Goal: Information Seeking & Learning: Learn about a topic

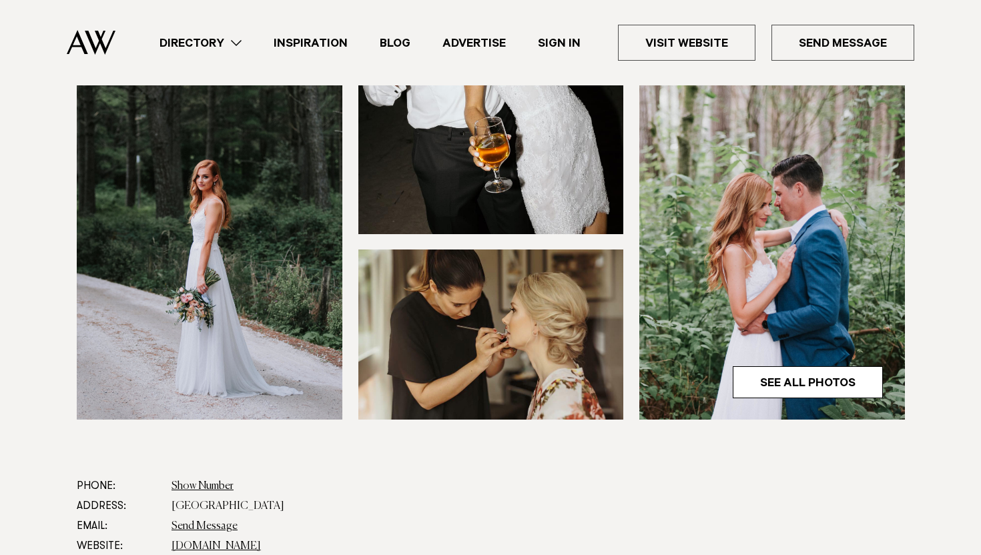
scroll to position [434, 0]
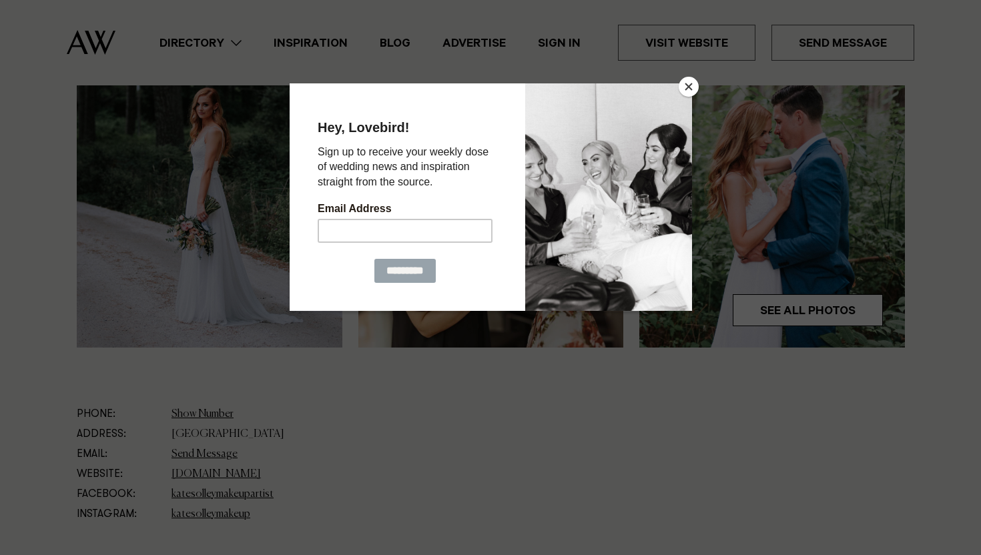
click at [692, 80] on button "Close" at bounding box center [689, 87] width 20 height 20
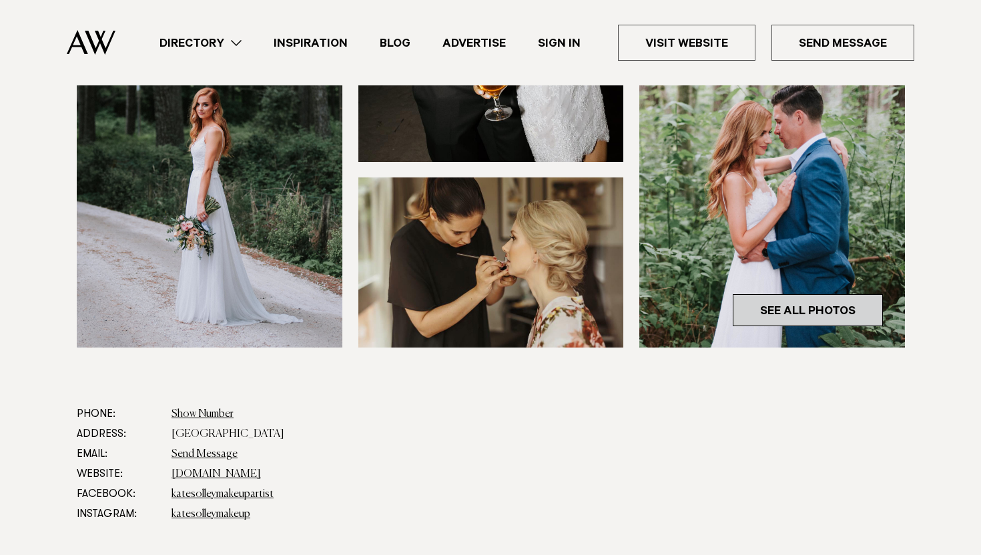
click at [844, 310] on link "See All Photos" at bounding box center [808, 310] width 150 height 32
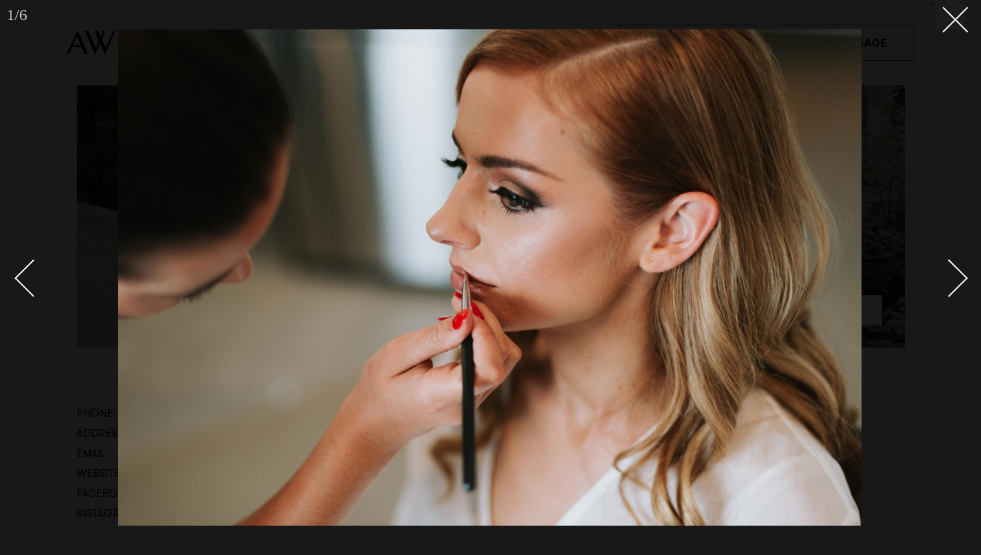
click at [965, 279] on div "Next slide" at bounding box center [949, 279] width 38 height 38
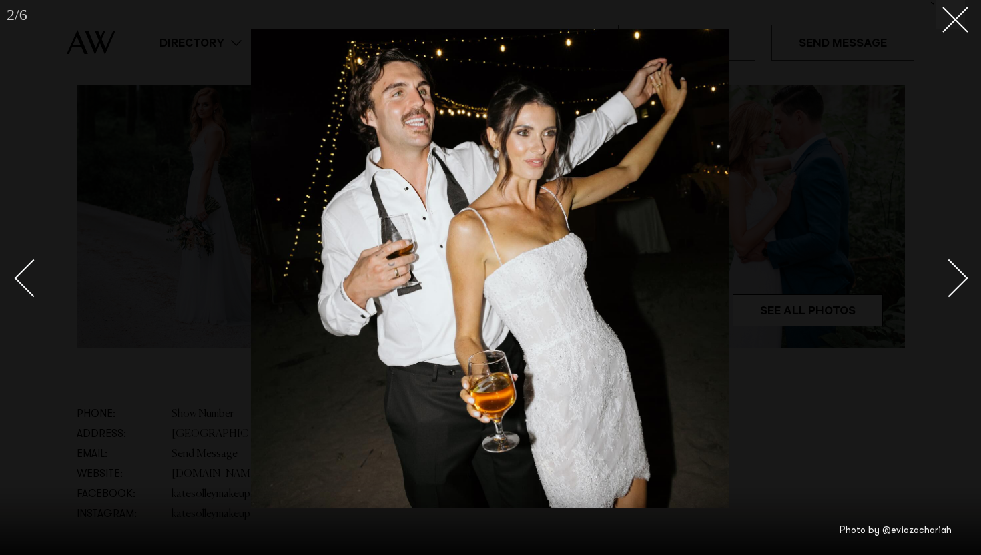
click at [965, 279] on div "Next slide" at bounding box center [949, 279] width 38 height 38
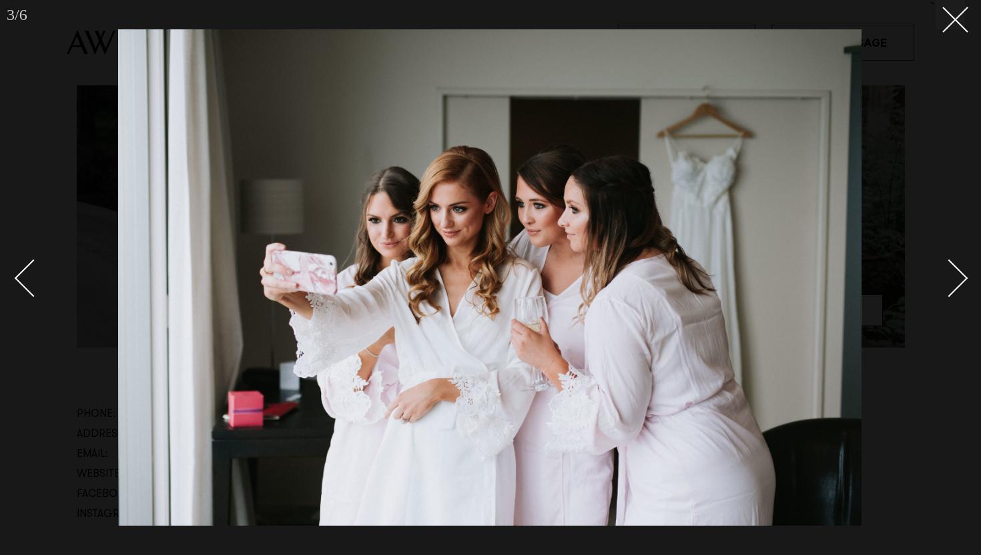
click at [965, 279] on div "Next slide" at bounding box center [949, 279] width 38 height 38
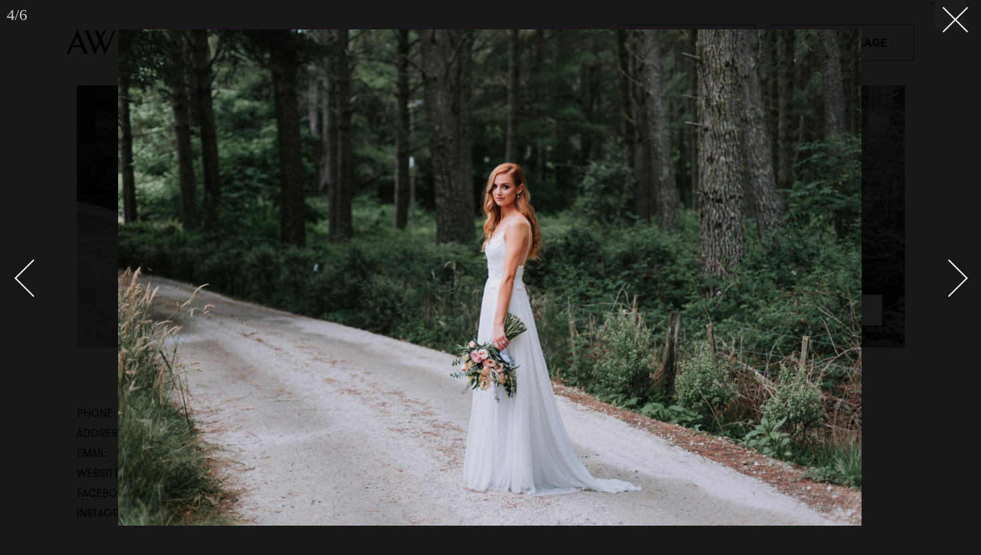
click at [965, 280] on div "Next slide" at bounding box center [949, 279] width 38 height 38
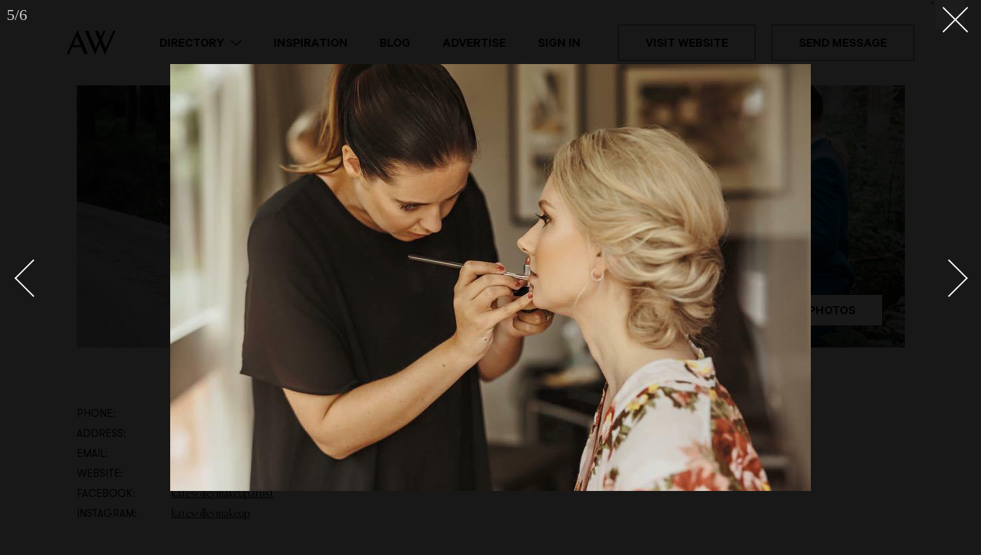
click at [965, 280] on div "Next slide" at bounding box center [949, 279] width 38 height 38
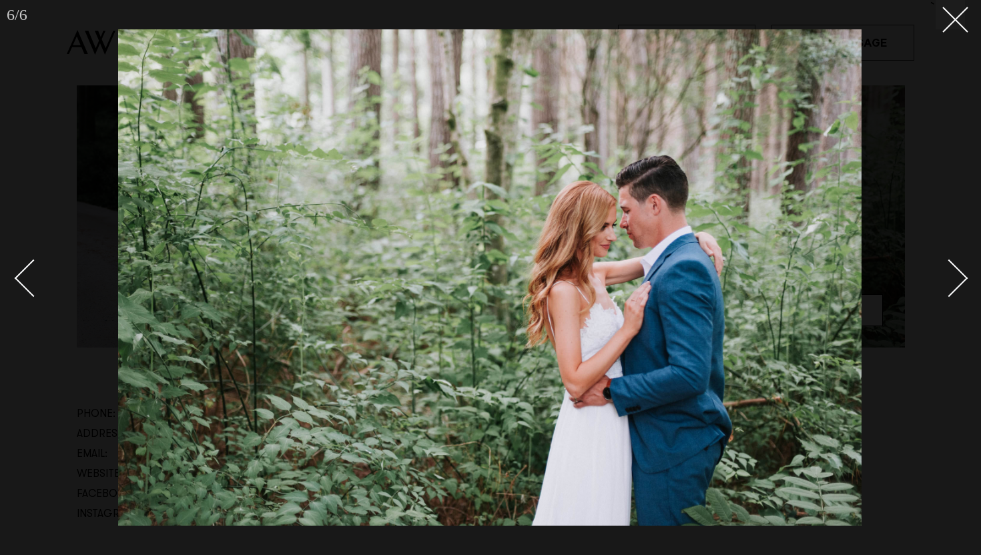
click at [965, 280] on div "Next slide" at bounding box center [949, 279] width 38 height 38
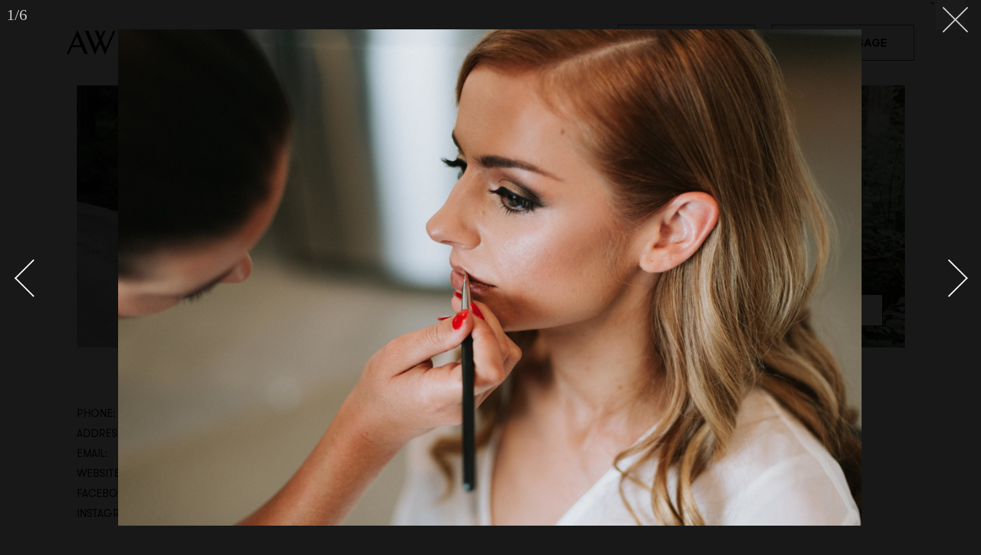
click at [960, 14] on line at bounding box center [955, 19] width 25 height 25
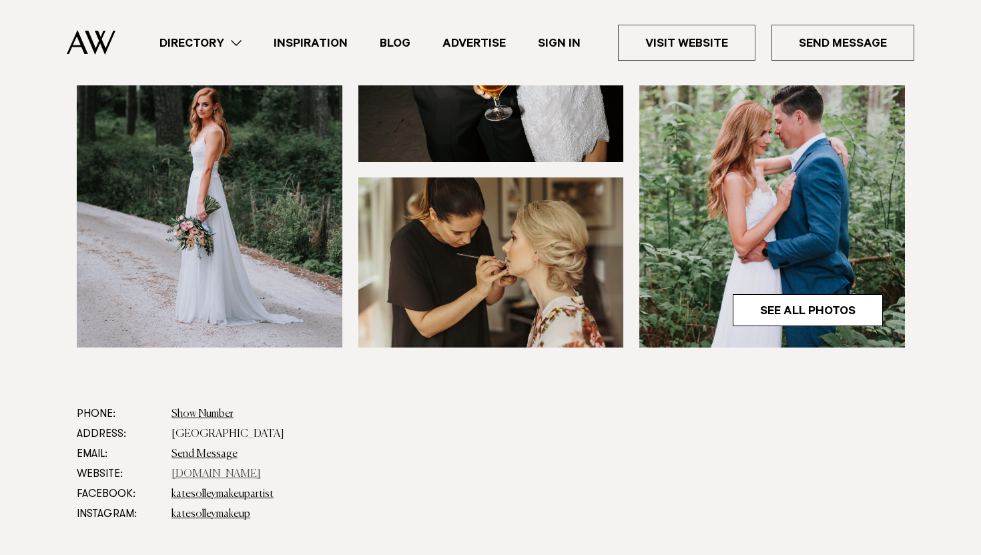
click at [210, 477] on link "www.katesolleymakeup.com" at bounding box center [216, 474] width 89 height 11
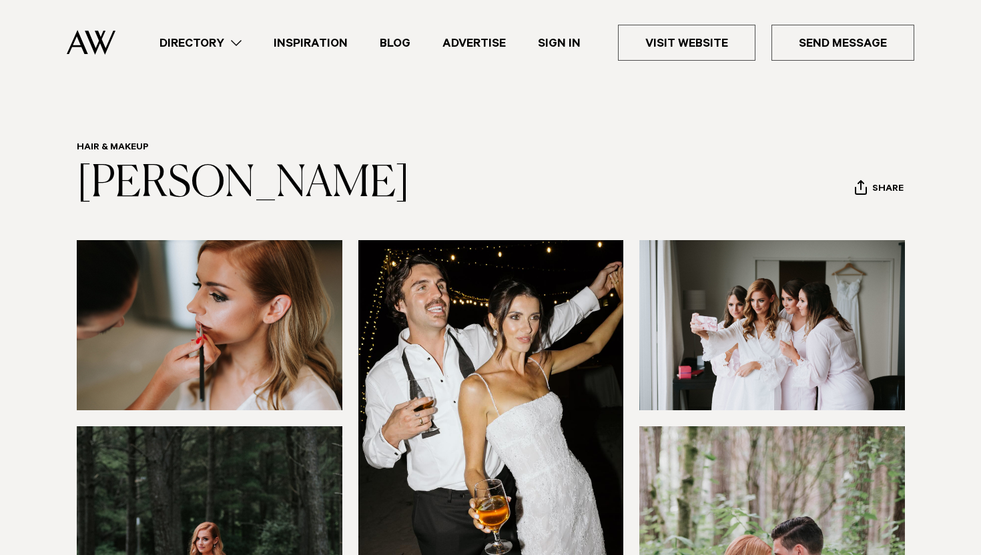
click at [198, 52] on ul "Directory Hair & Makeup Flowers Venues Cakes & Sweets" at bounding box center [528, 43] width 771 height 36
click at [213, 41] on link "Directory" at bounding box center [200, 43] width 114 height 18
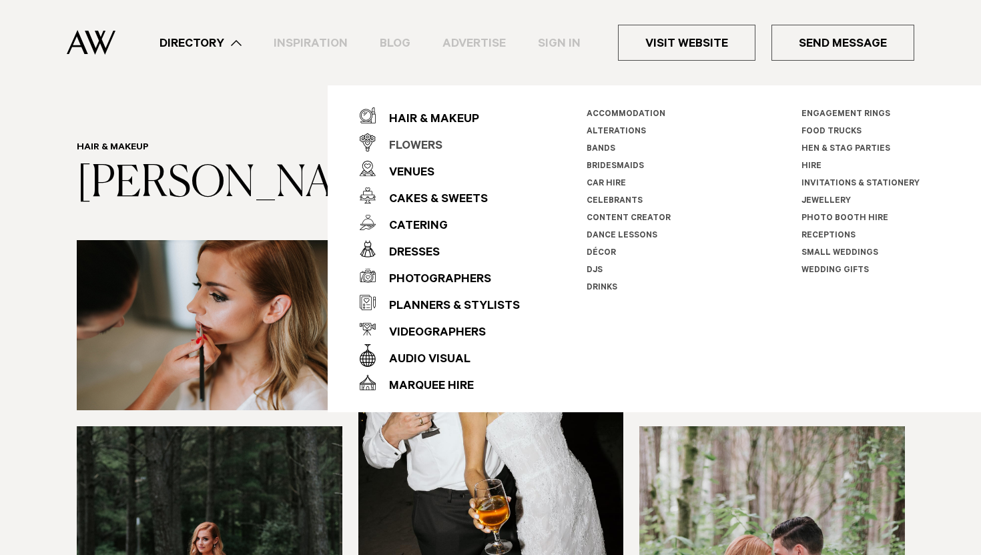
click at [438, 148] on div "Flowers" at bounding box center [409, 146] width 67 height 27
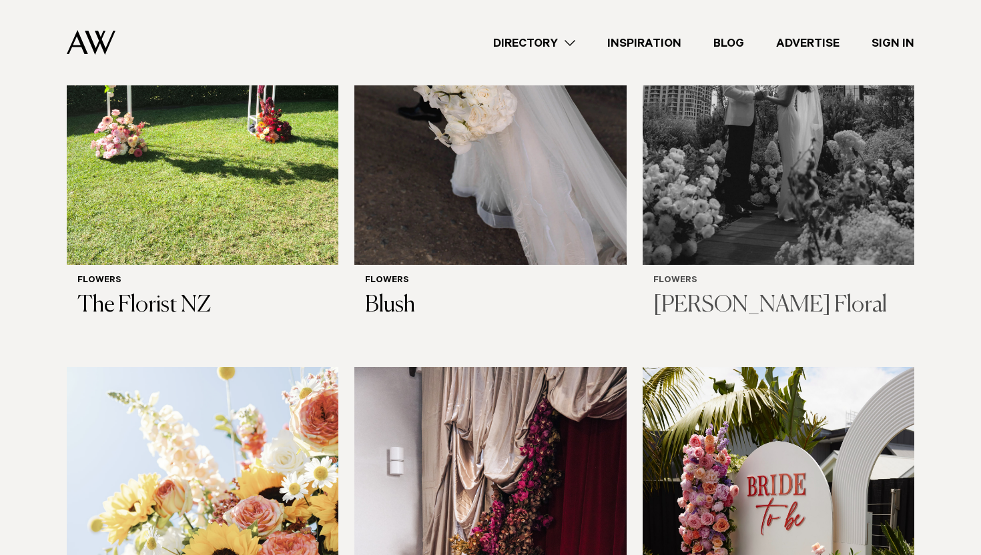
scroll to position [1077, 0]
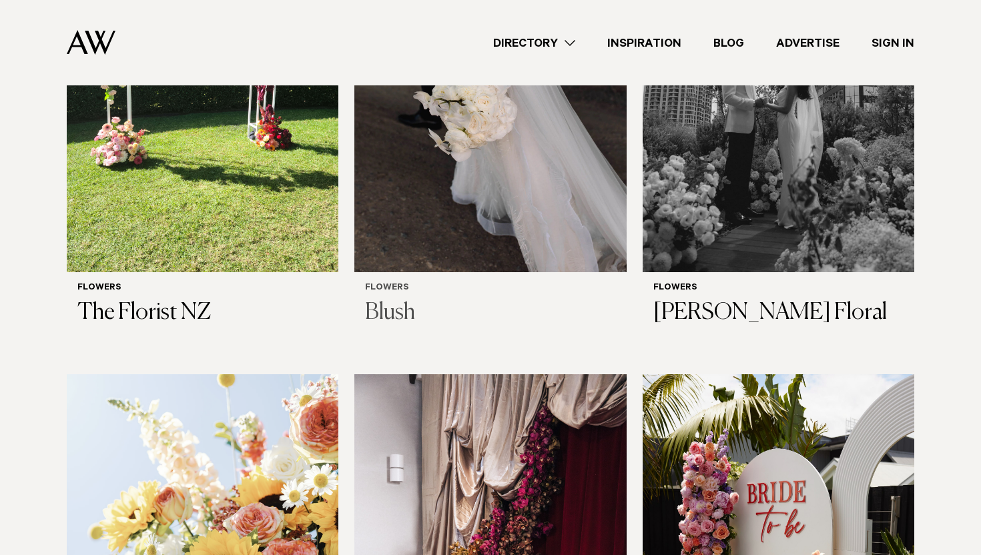
click at [552, 201] on img at bounding box center [490, 89] width 272 height 364
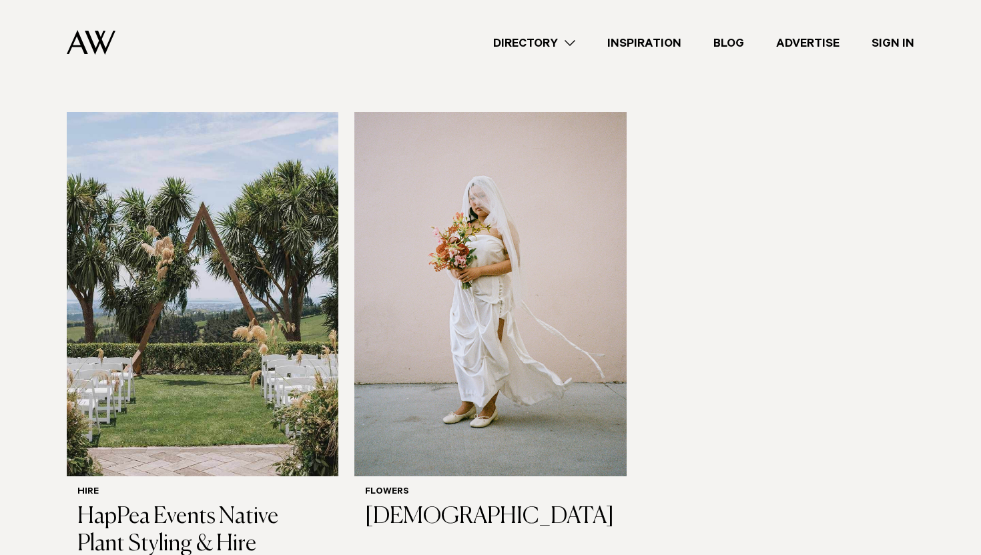
scroll to position [1808, 0]
click at [502, 338] on img at bounding box center [490, 293] width 272 height 364
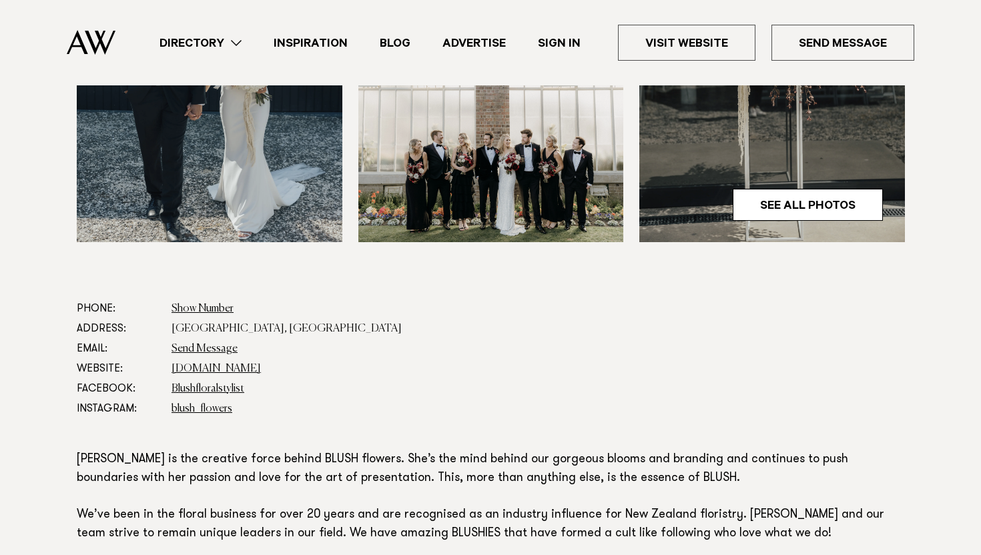
scroll to position [550, 0]
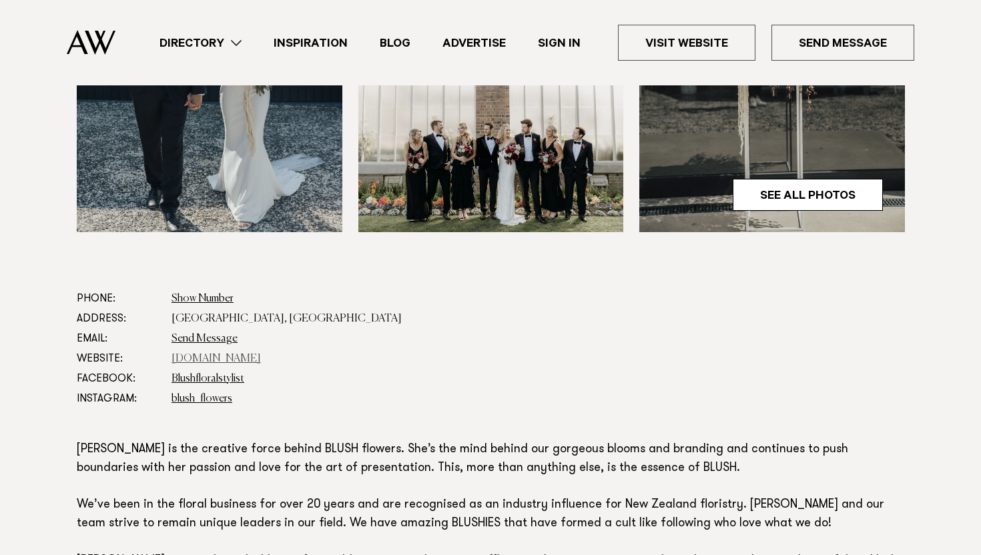
click at [188, 363] on link "blush.co.nz" at bounding box center [216, 359] width 89 height 11
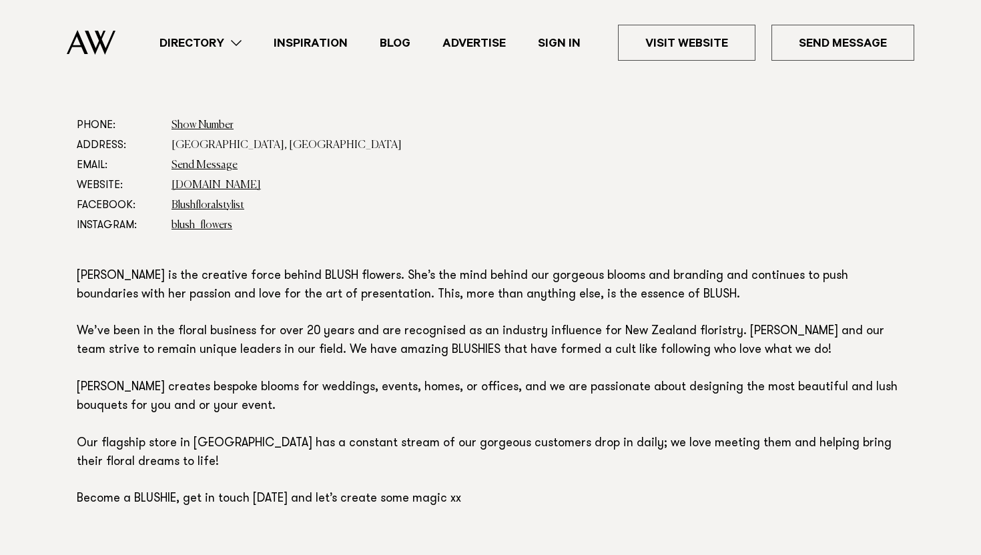
scroll to position [735, 0]
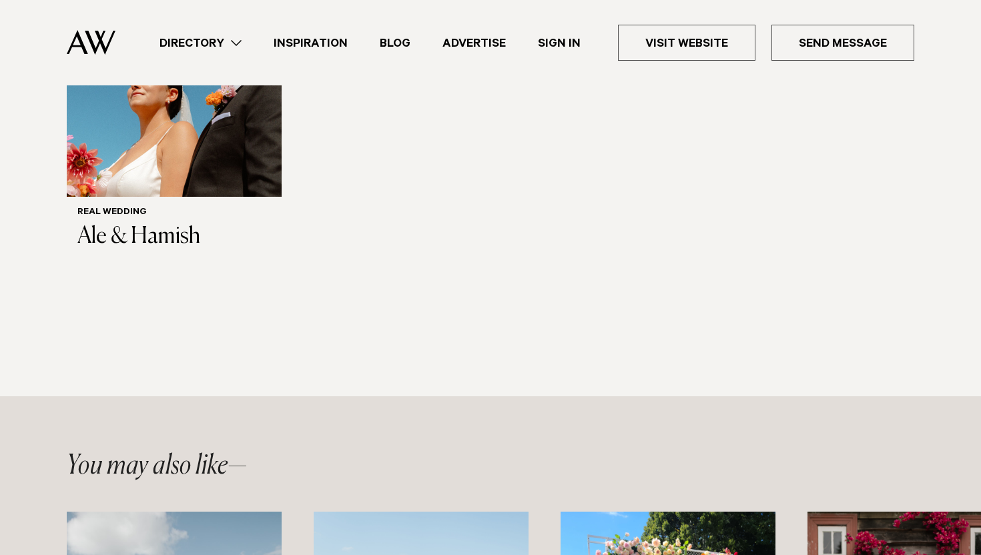
scroll to position [1337, 0]
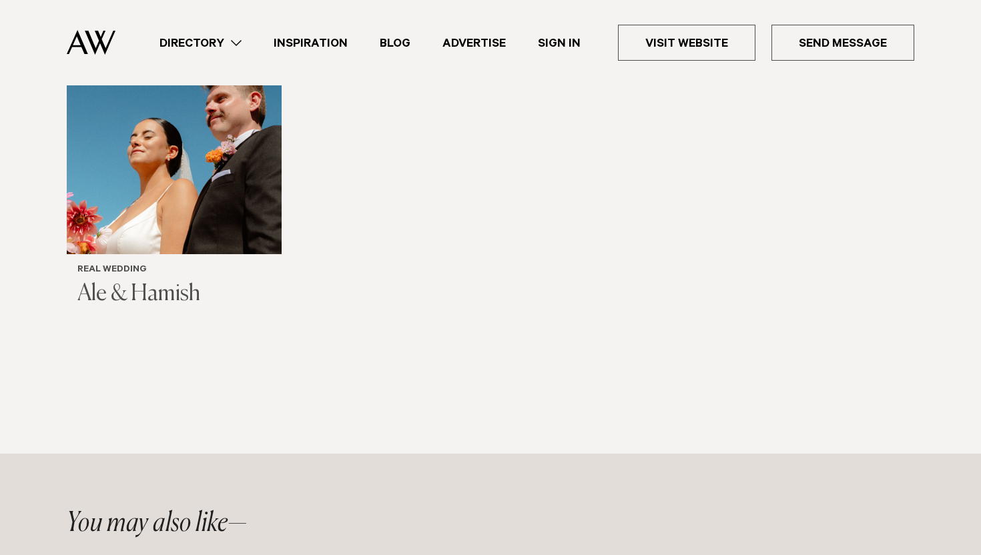
click at [258, 179] on img "1 / 1" at bounding box center [174, 146] width 215 height 215
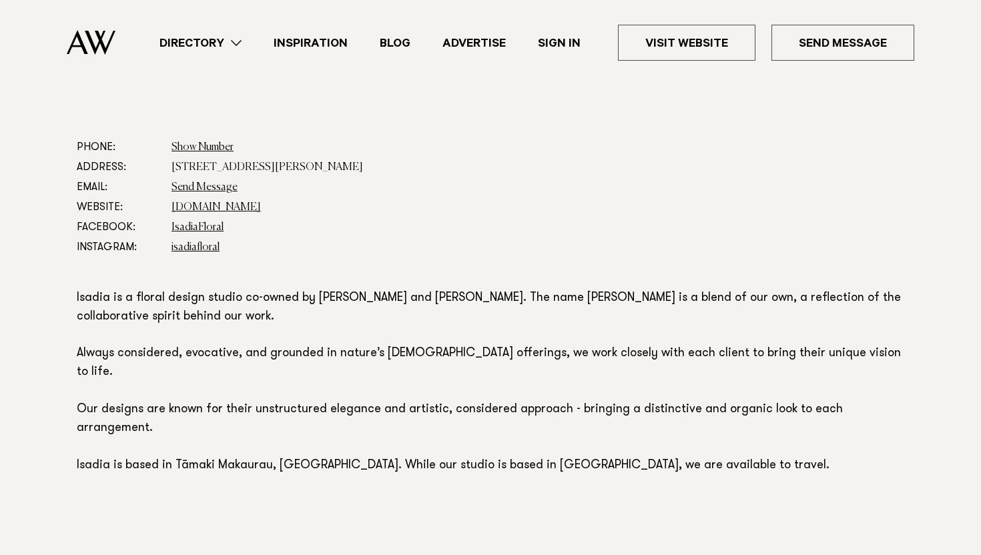
scroll to position [540, 0]
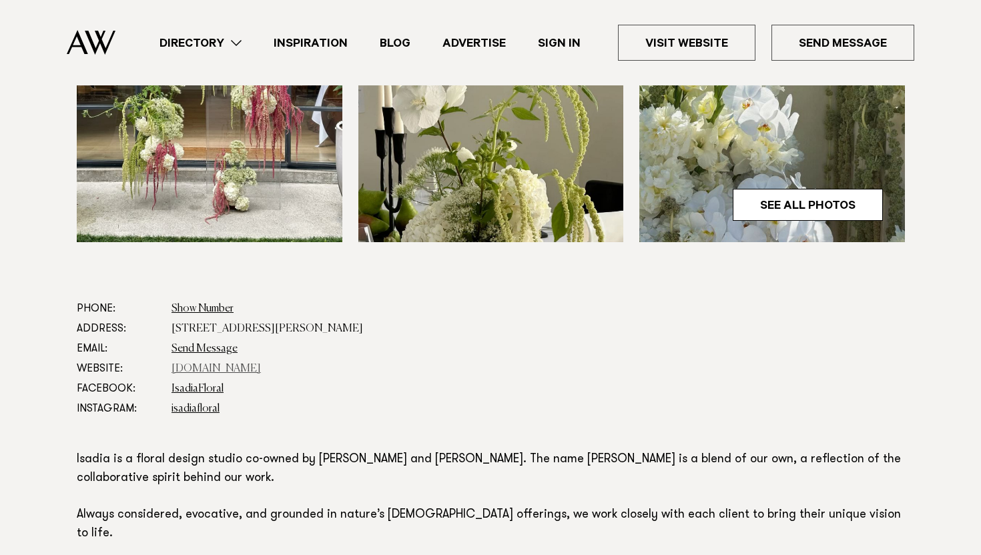
click at [194, 370] on link "[DOMAIN_NAME]" at bounding box center [216, 369] width 89 height 11
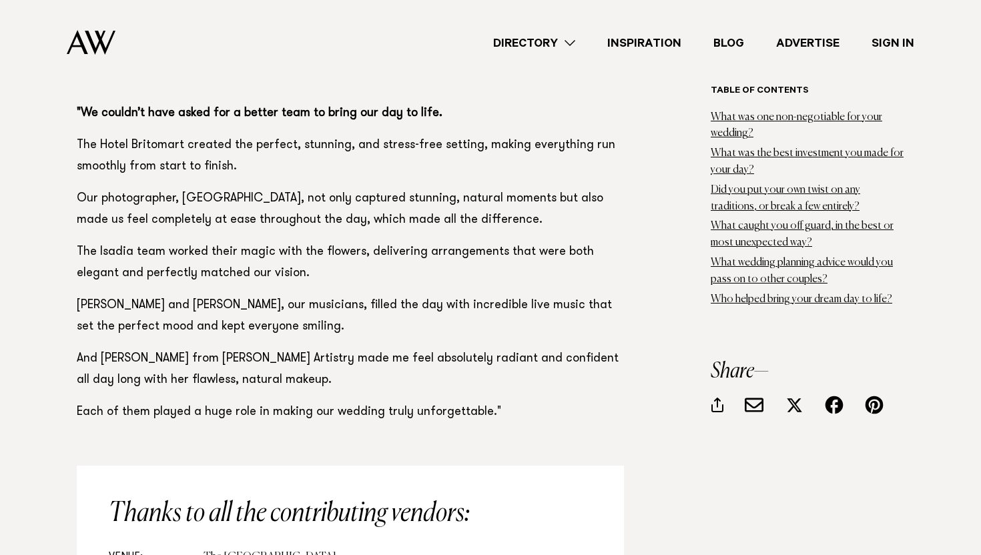
scroll to position [12341, 0]
